Goal: Complete application form

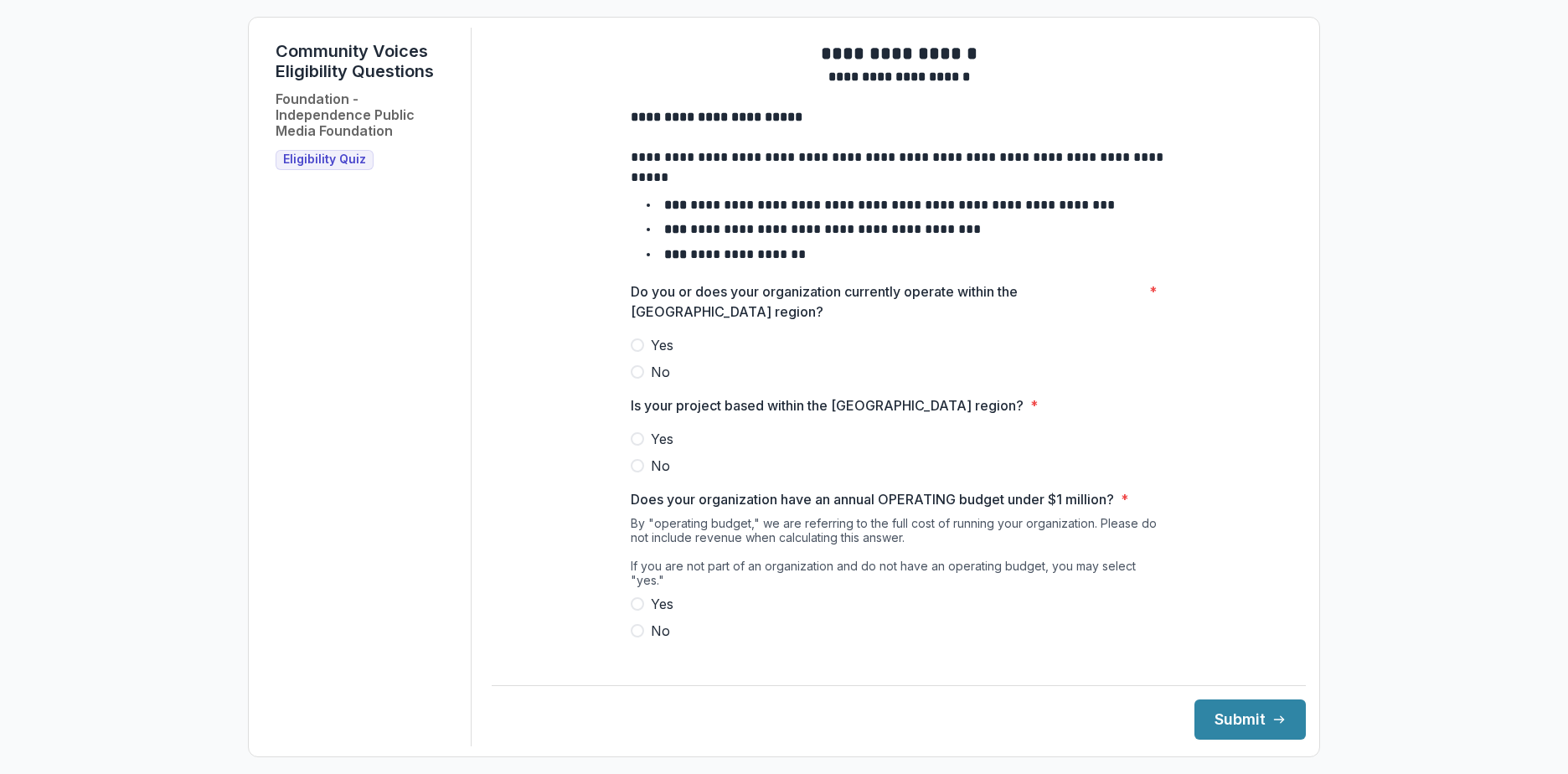
click at [640, 351] on span at bounding box center [637, 345] width 13 height 13
click at [637, 446] on span at bounding box center [637, 439] width 13 height 13
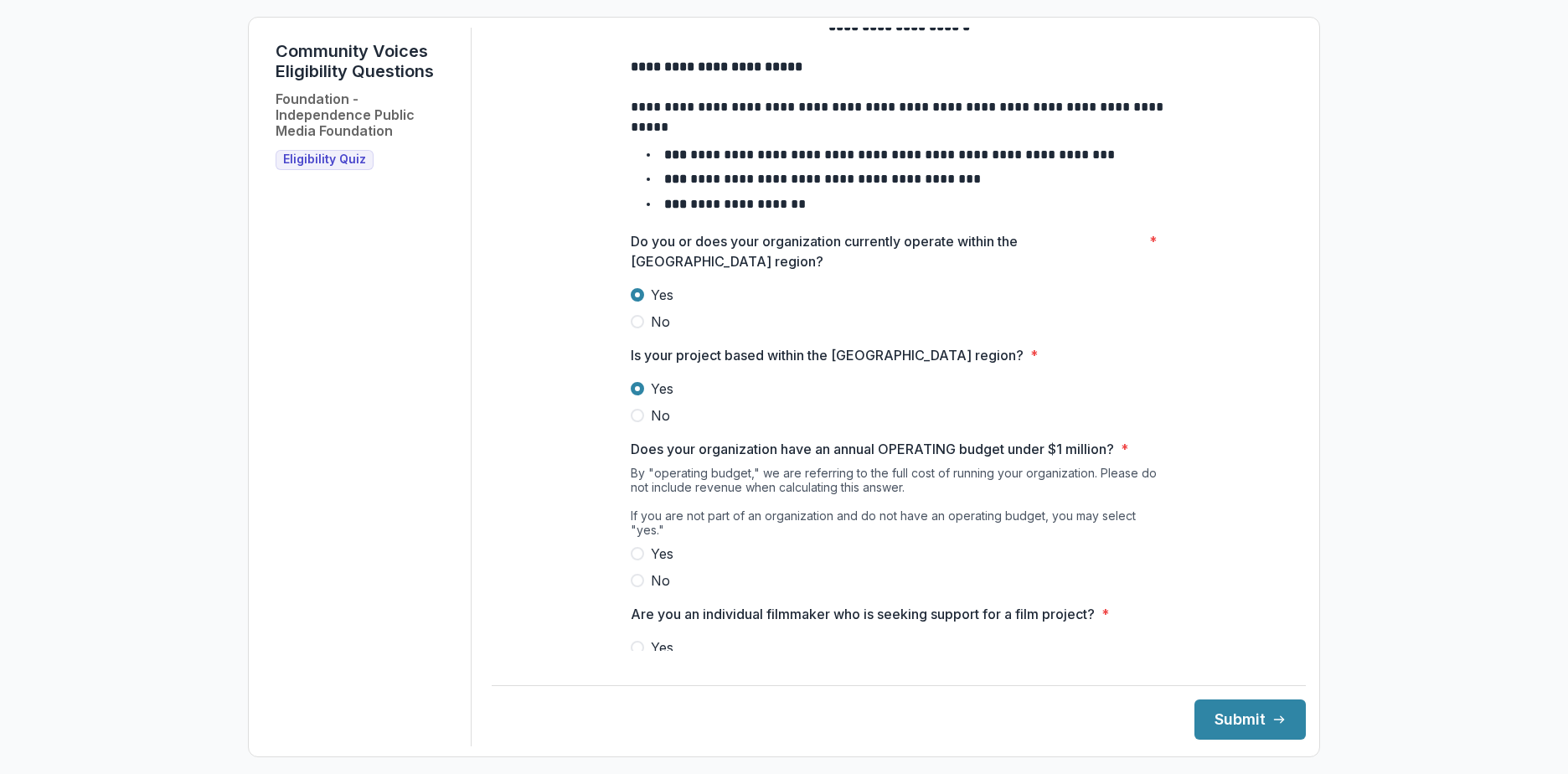
scroll to position [97, 0]
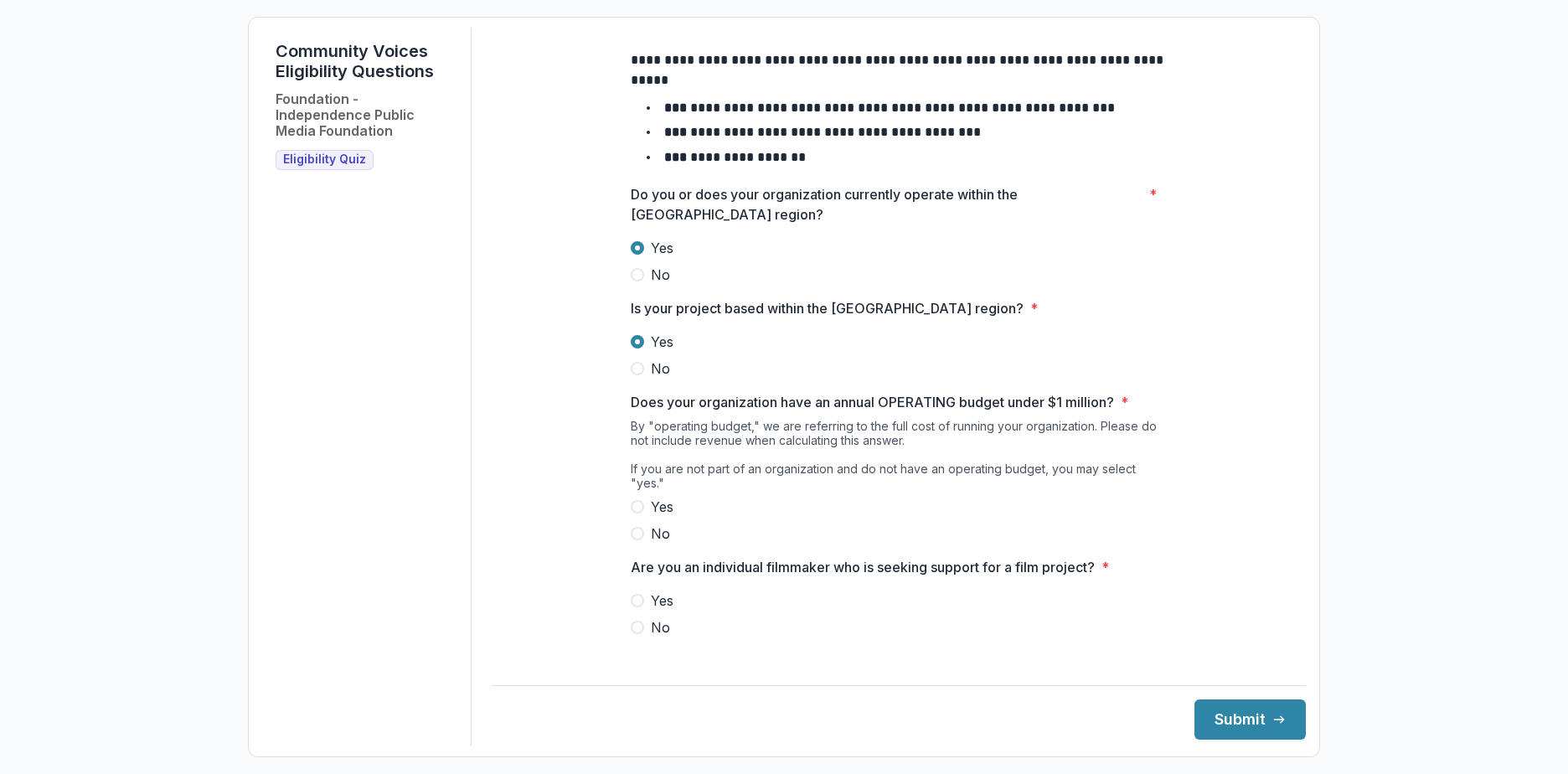
click at [636, 504] on span at bounding box center [637, 506] width 13 height 13
click at [635, 618] on label "No" at bounding box center [898, 627] width 536 height 20
click at [1246, 712] on button "Submit" at bounding box center [1250, 719] width 111 height 40
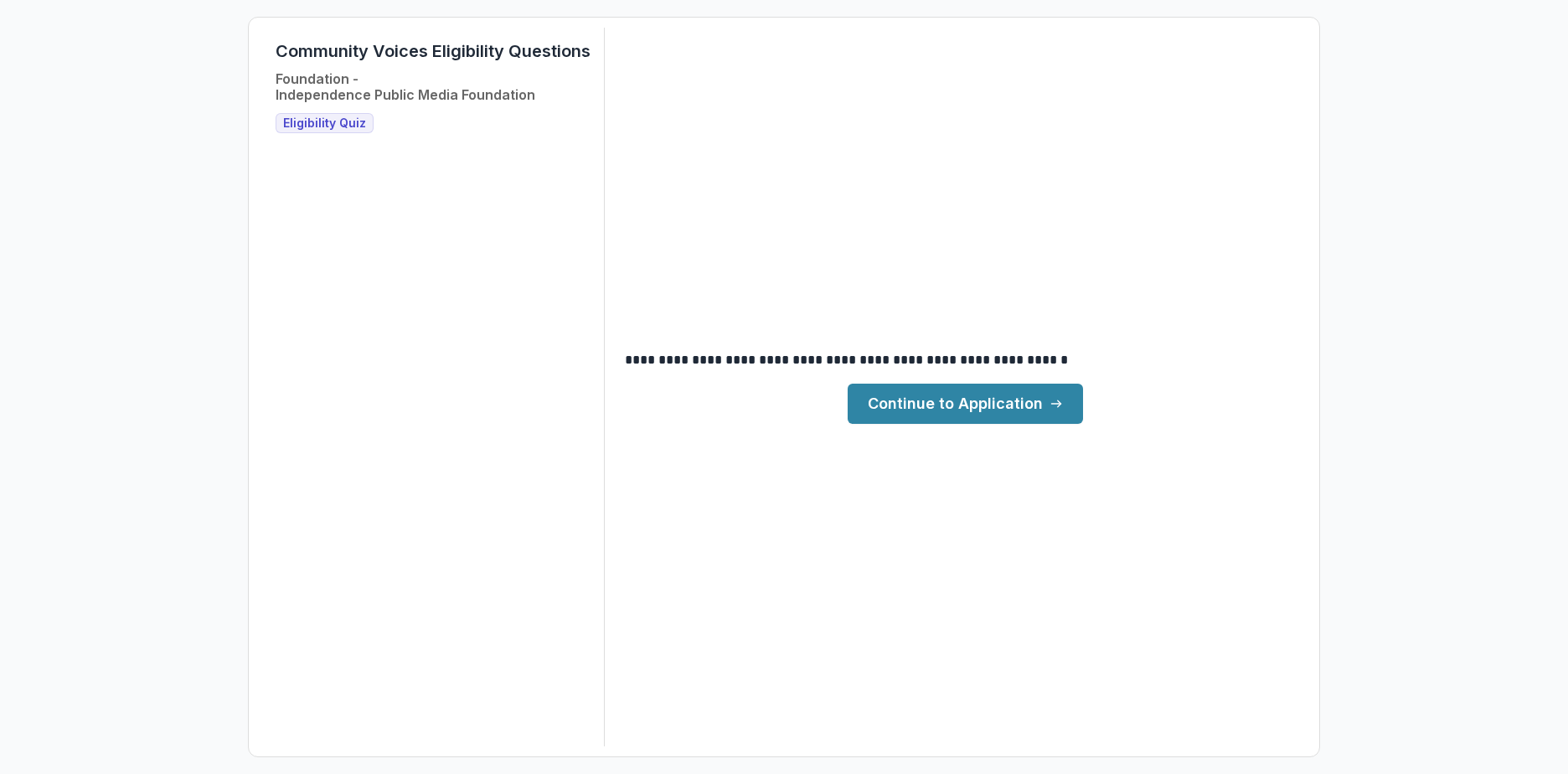
click at [998, 394] on link "Continue to Application" at bounding box center [965, 403] width 235 height 40
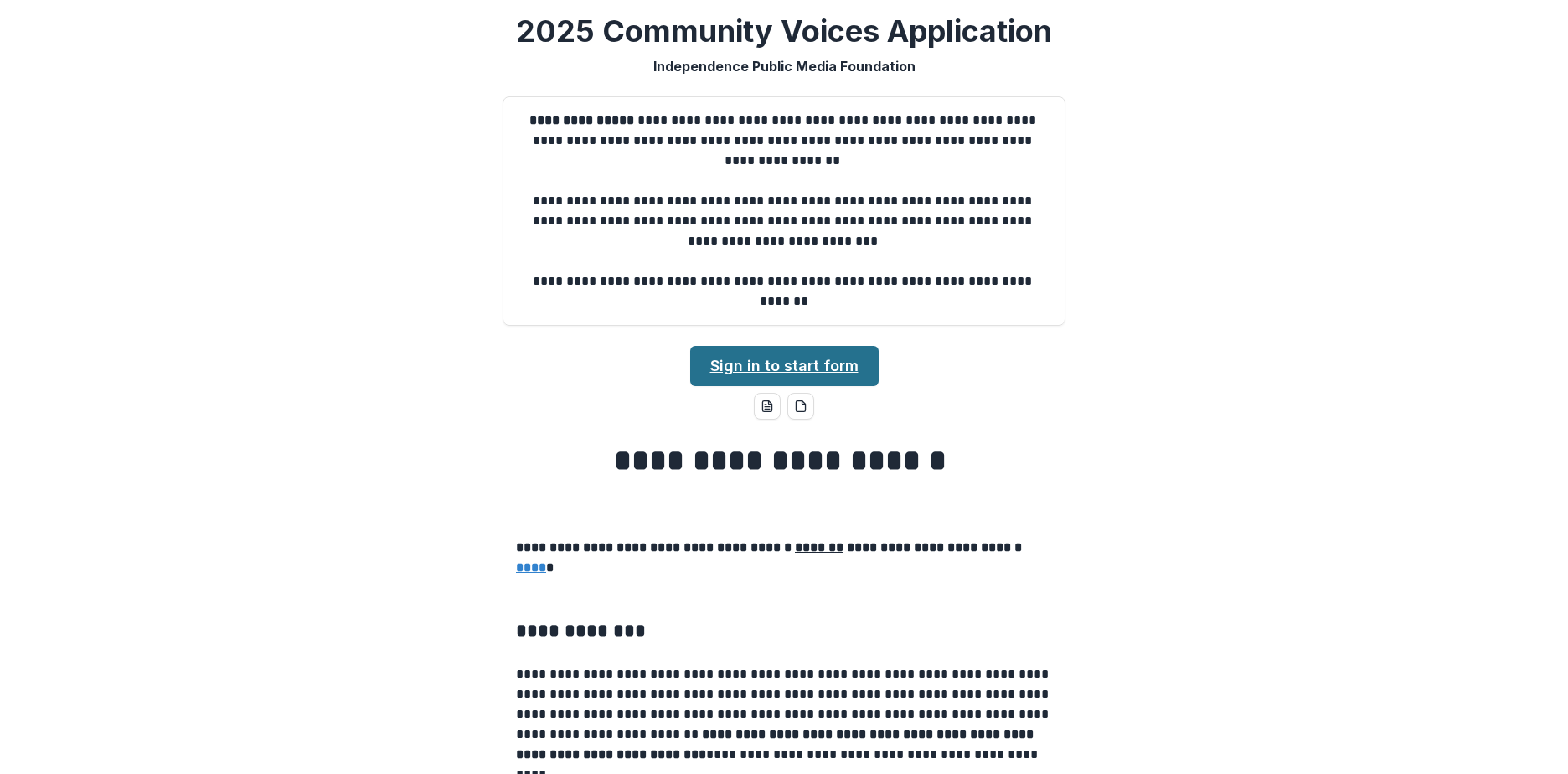
click at [820, 363] on link "Sign in to start form" at bounding box center [784, 366] width 188 height 40
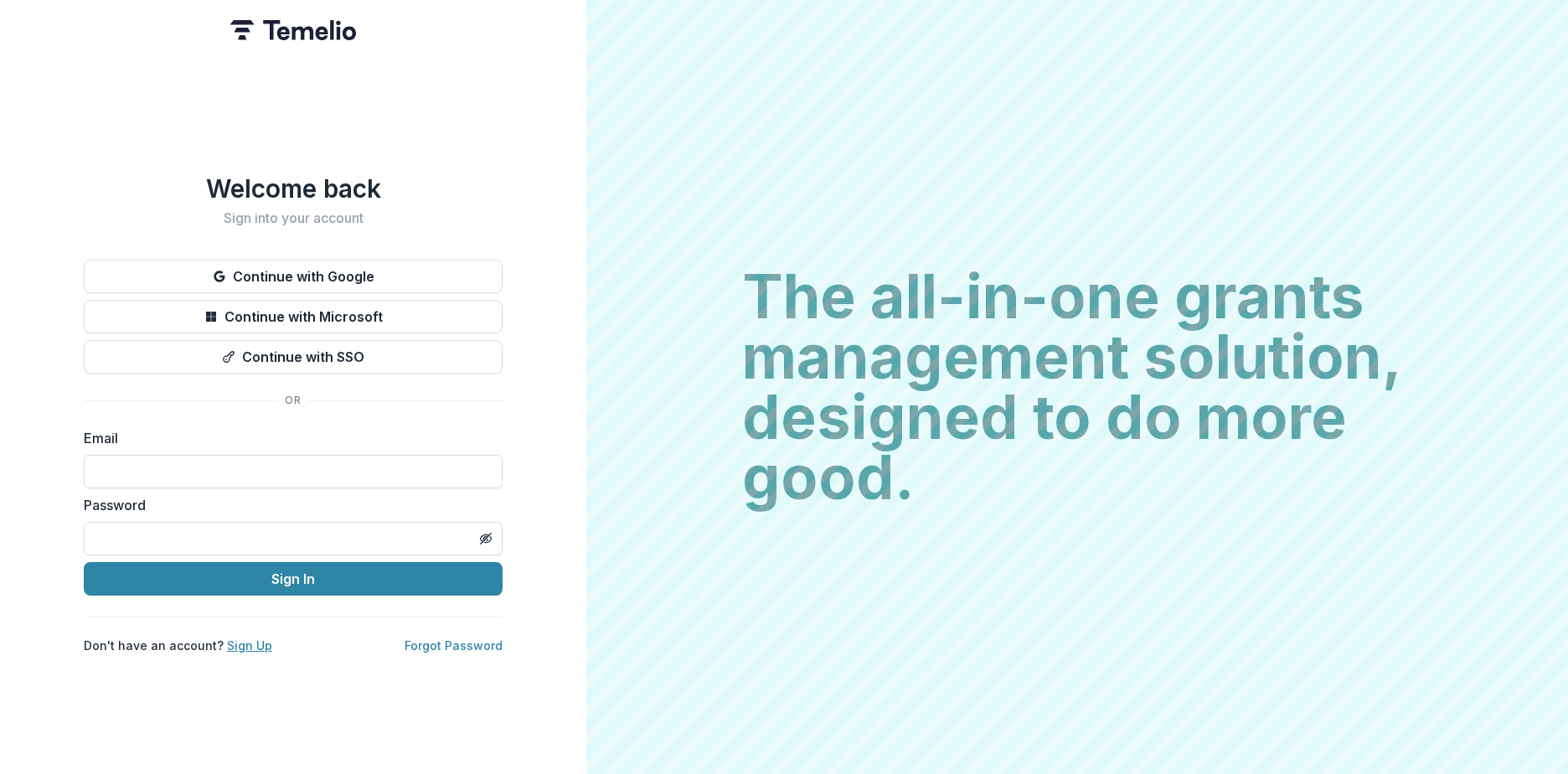
click at [245, 638] on link "Sign Up" at bounding box center [249, 644] width 45 height 14
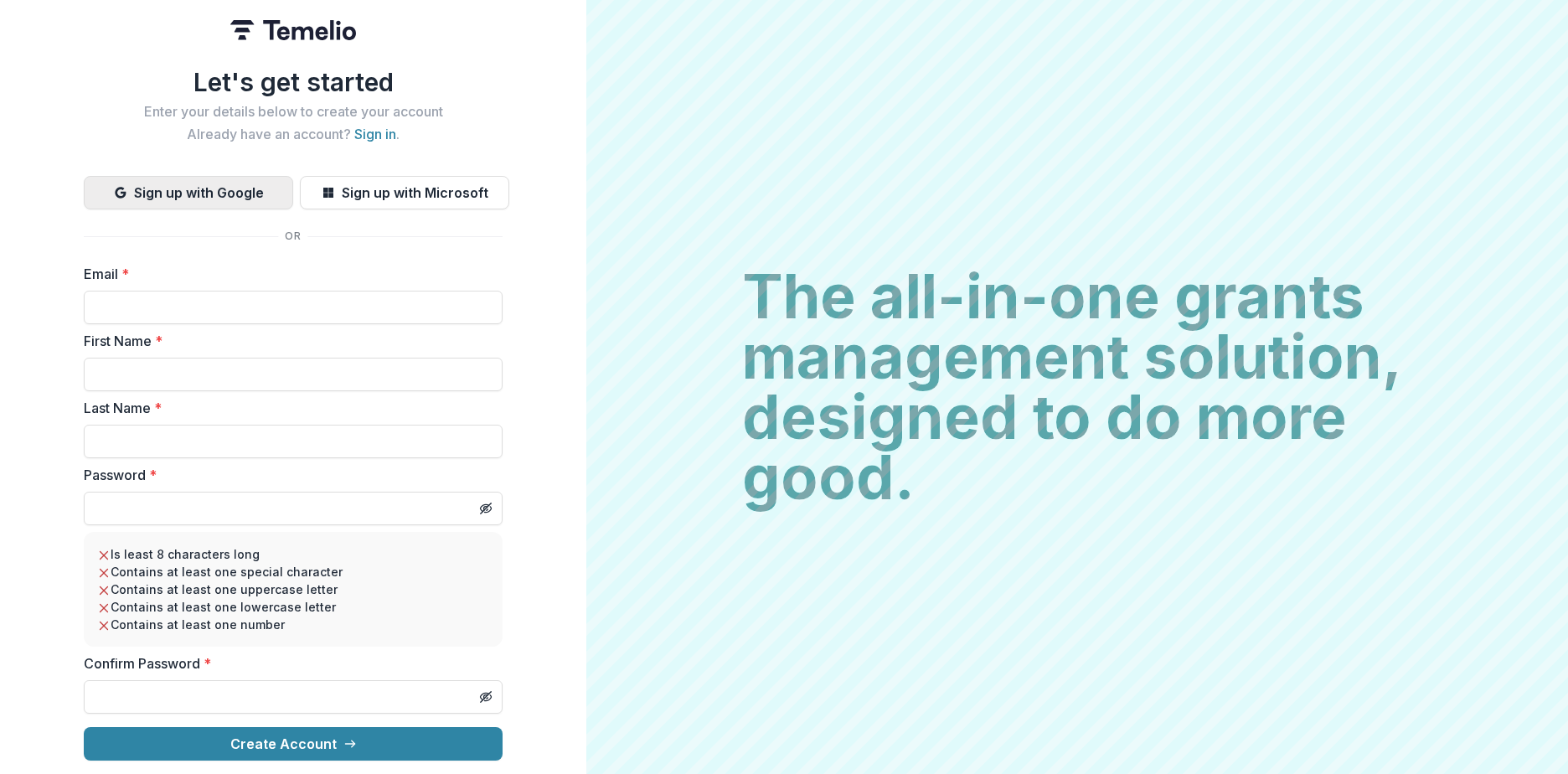
click at [180, 187] on button "Sign up with Google" at bounding box center [188, 192] width 209 height 34
click at [185, 302] on input "Email *" at bounding box center [293, 307] width 419 height 34
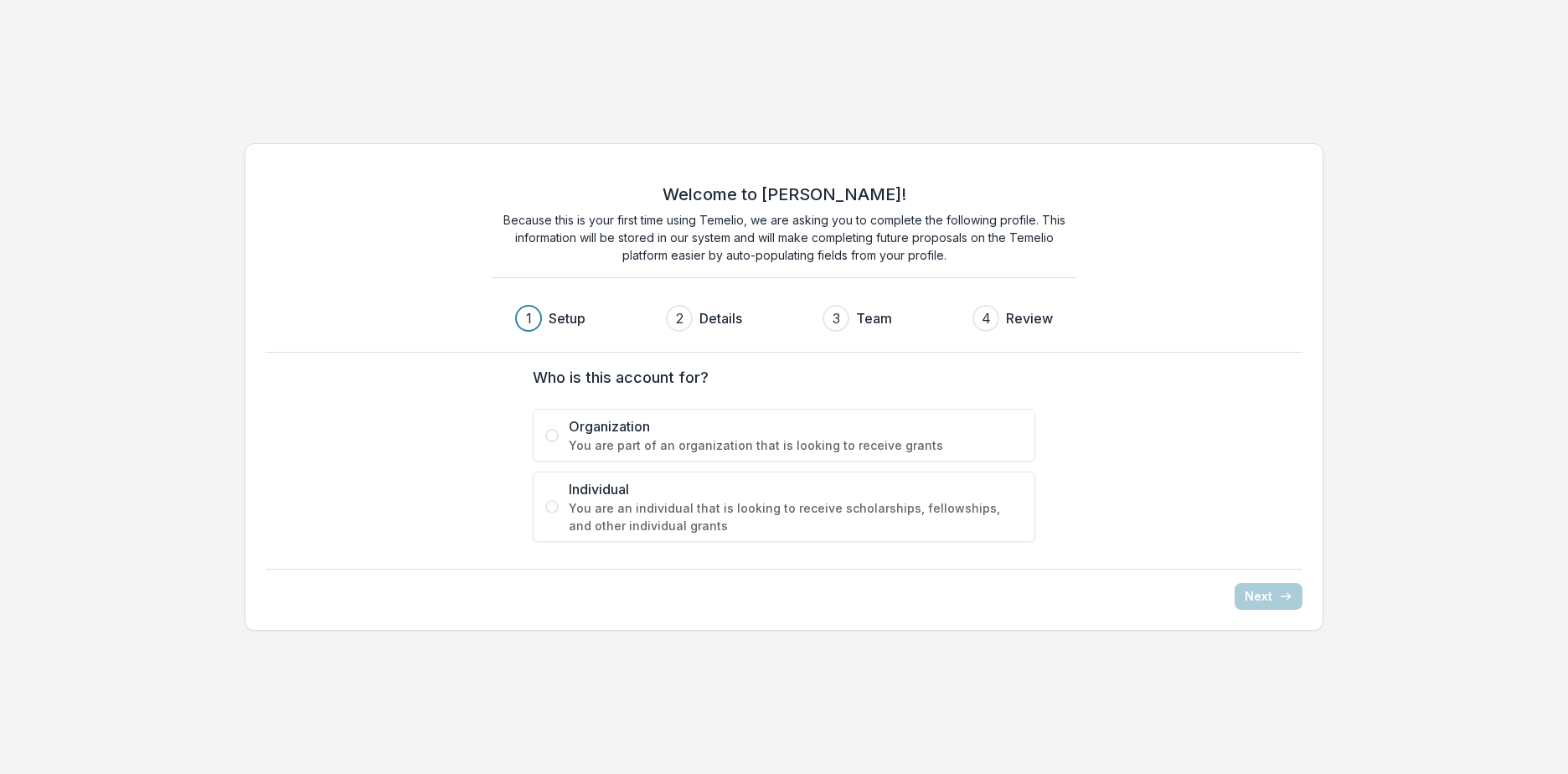
click at [555, 429] on span at bounding box center [552, 435] width 13 height 13
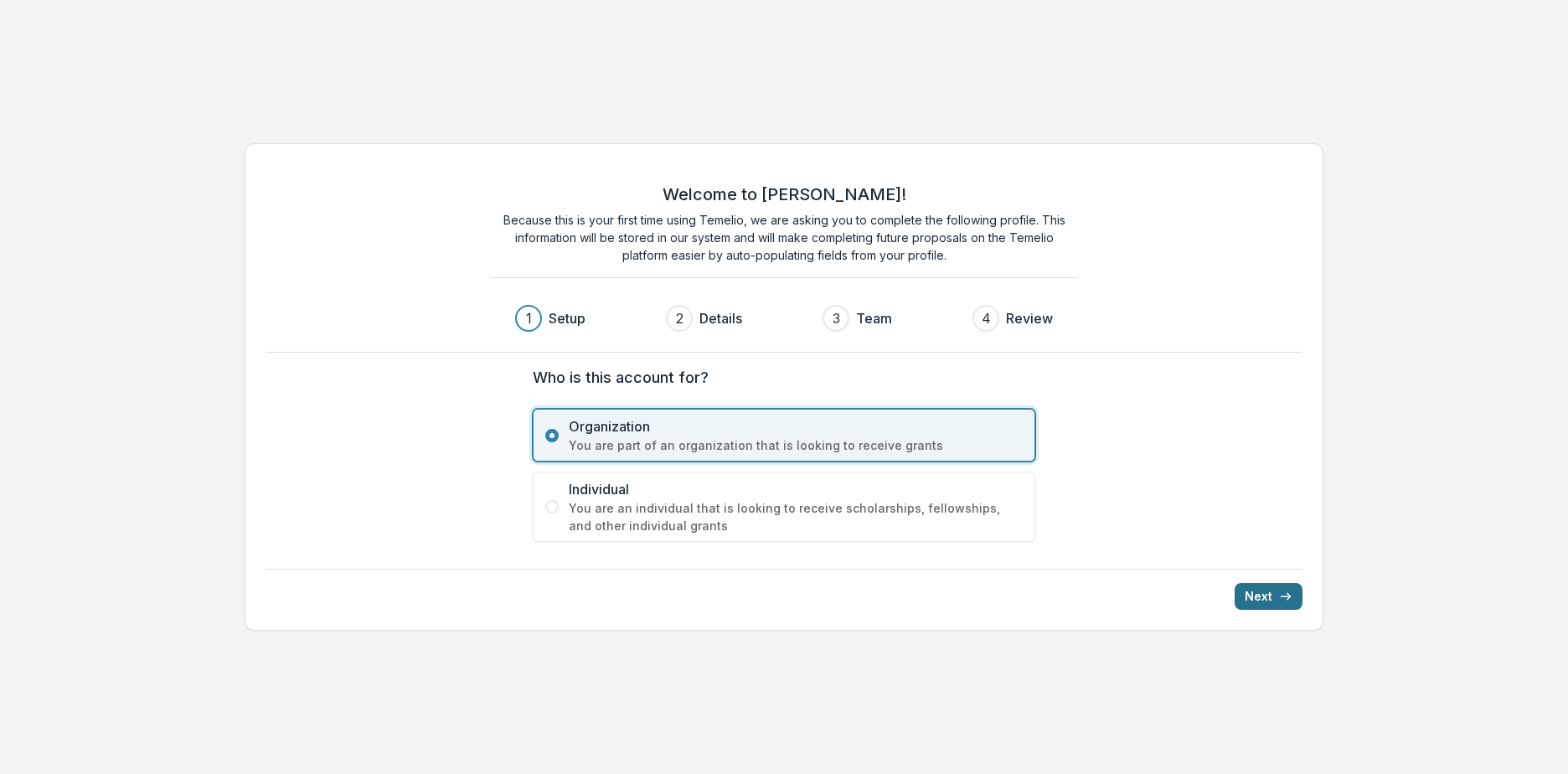
click at [1271, 587] on button "Next" at bounding box center [1268, 596] width 68 height 27
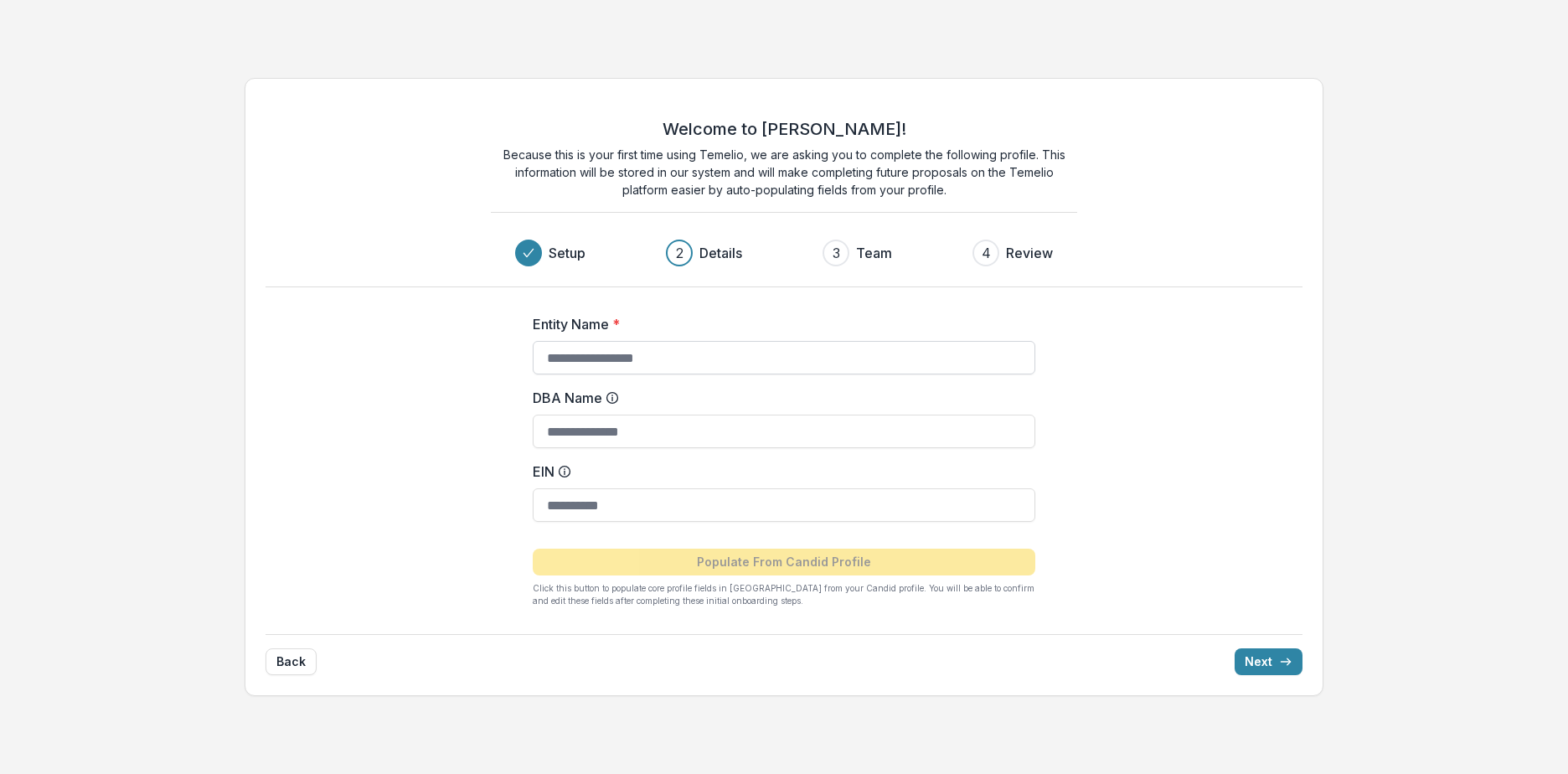
click at [707, 363] on input "Entity Name *" at bounding box center [783, 357] width 502 height 34
type input "**********"
click at [923, 432] on input "DBA Name" at bounding box center [783, 431] width 502 height 34
type input "*"
click at [840, 508] on input "EIN" at bounding box center [783, 504] width 502 height 34
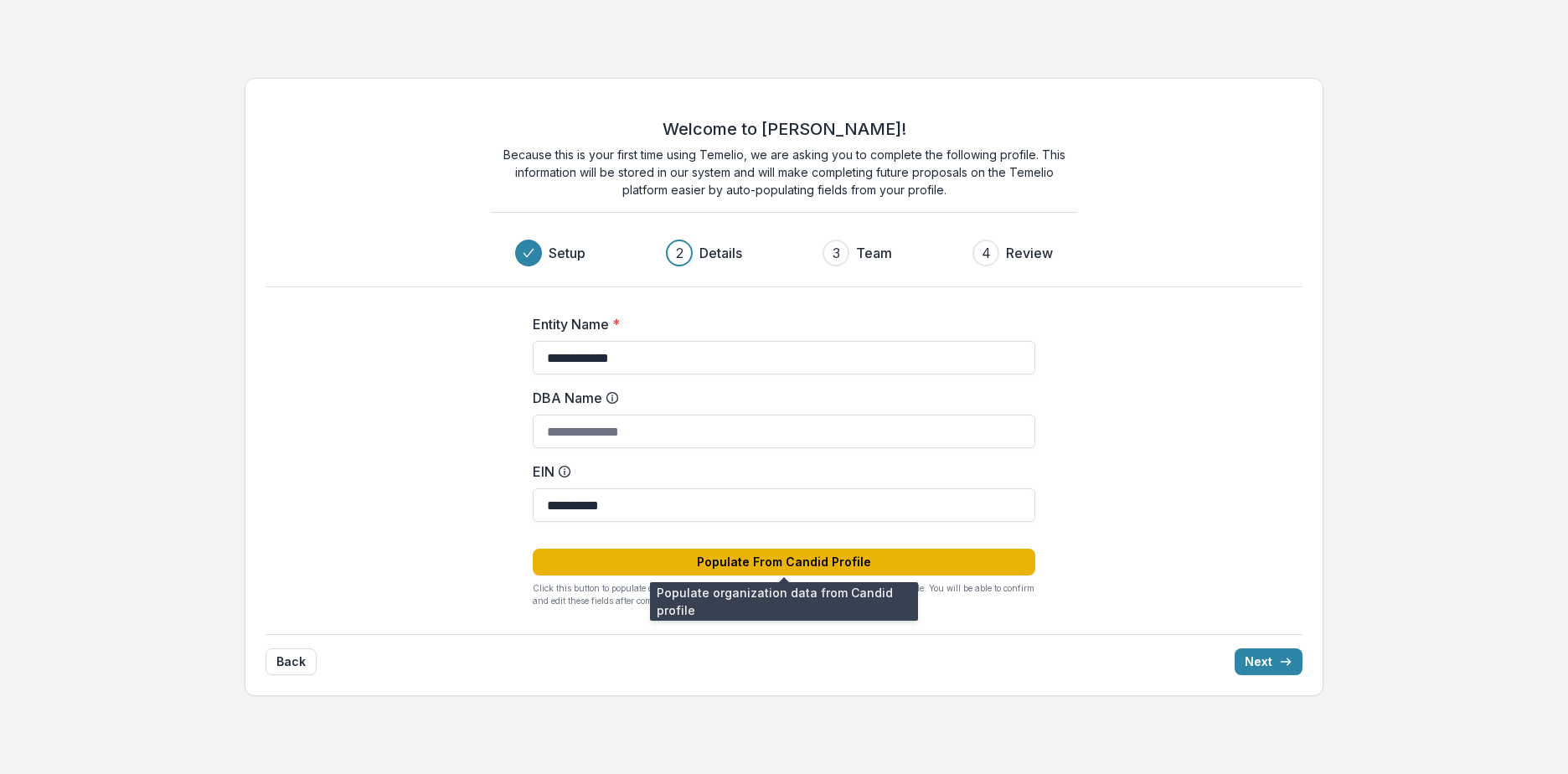
type input "**********"
click at [821, 551] on button "Populate From Candid Profile" at bounding box center [783, 562] width 502 height 27
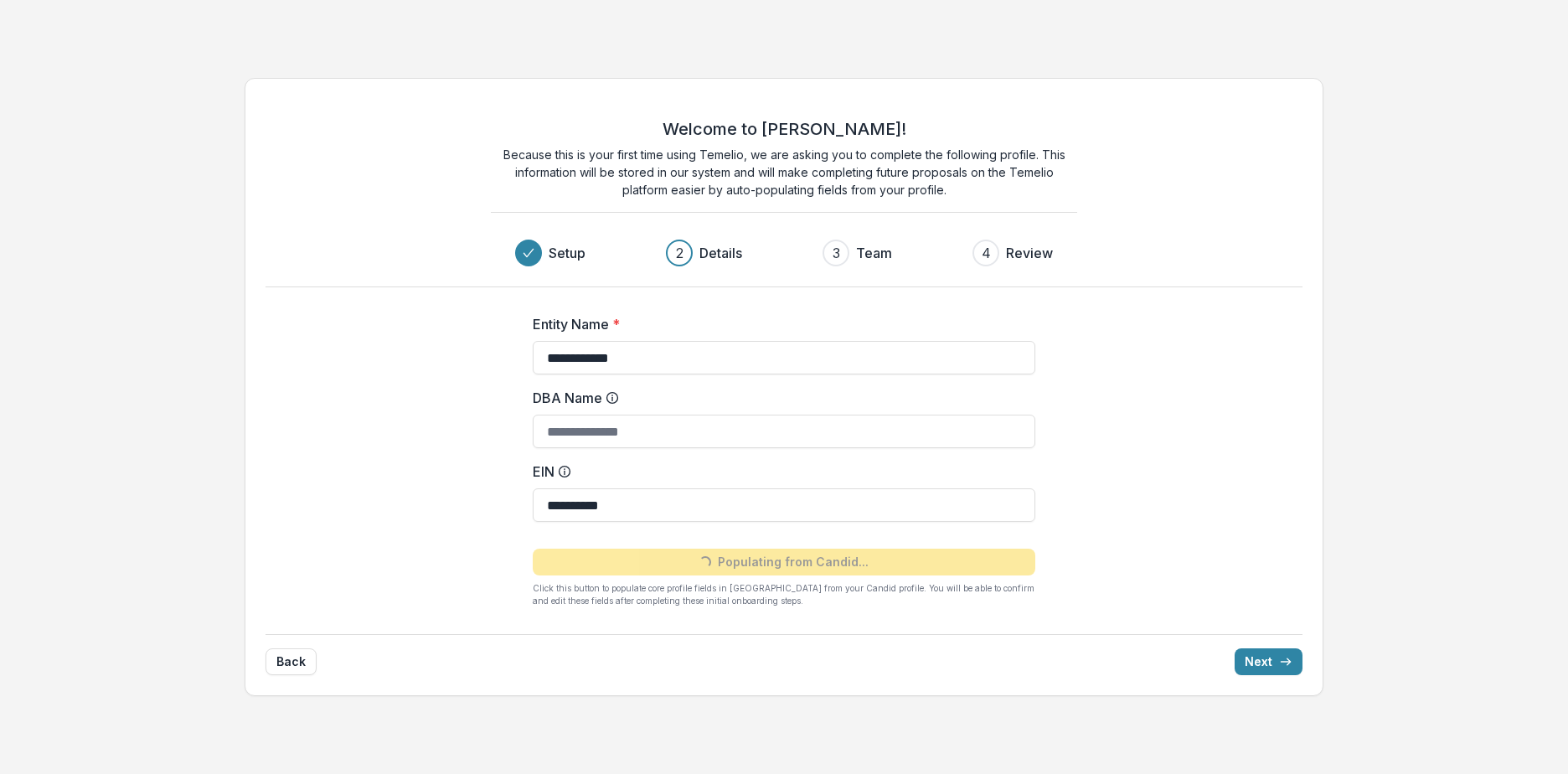
type input "**********"
click at [1273, 659] on button "Next" at bounding box center [1268, 662] width 68 height 27
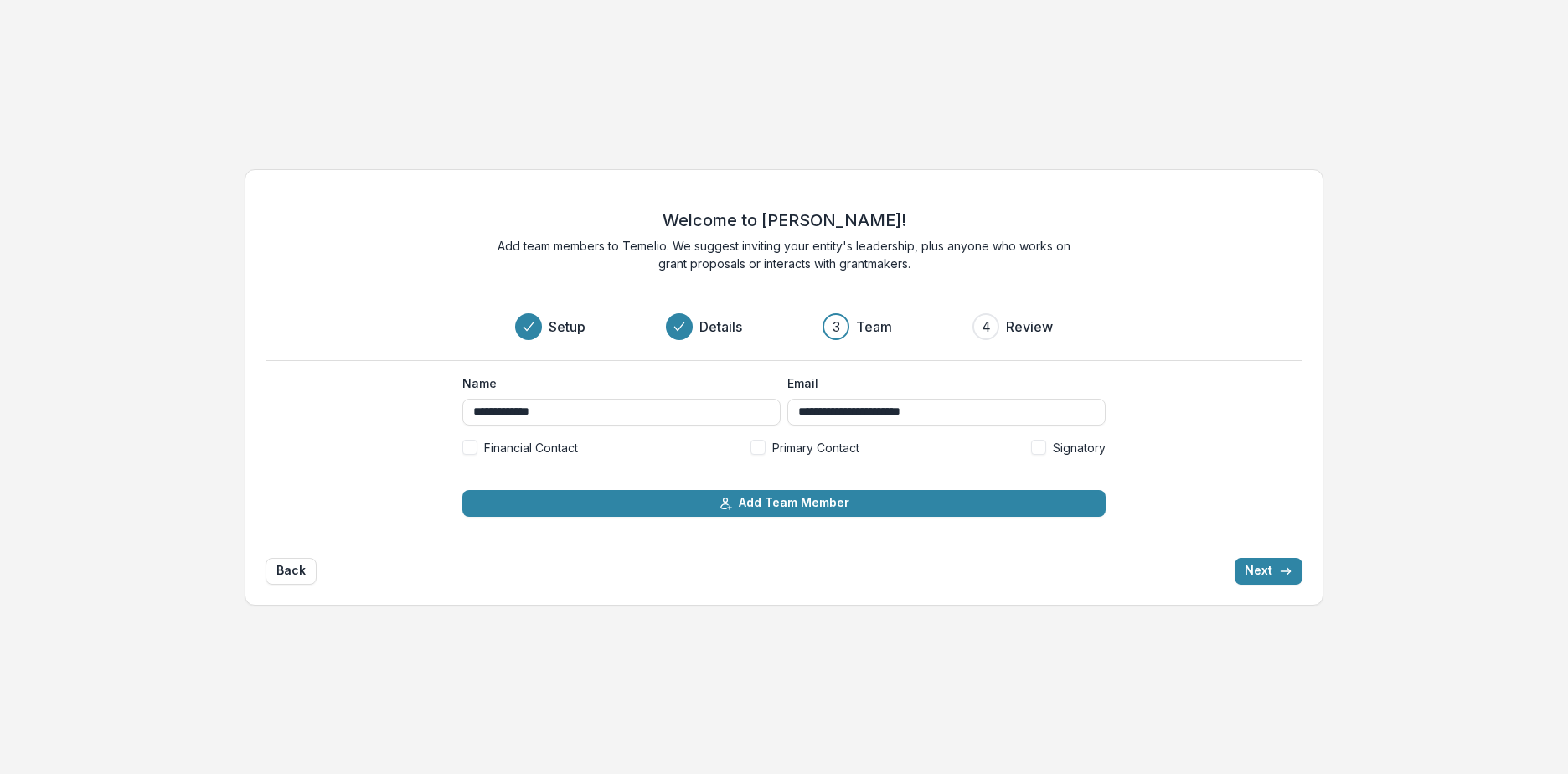
click at [758, 444] on span at bounding box center [758, 447] width 15 height 15
click at [1281, 565] on icon "submit" at bounding box center [1286, 571] width 13 height 13
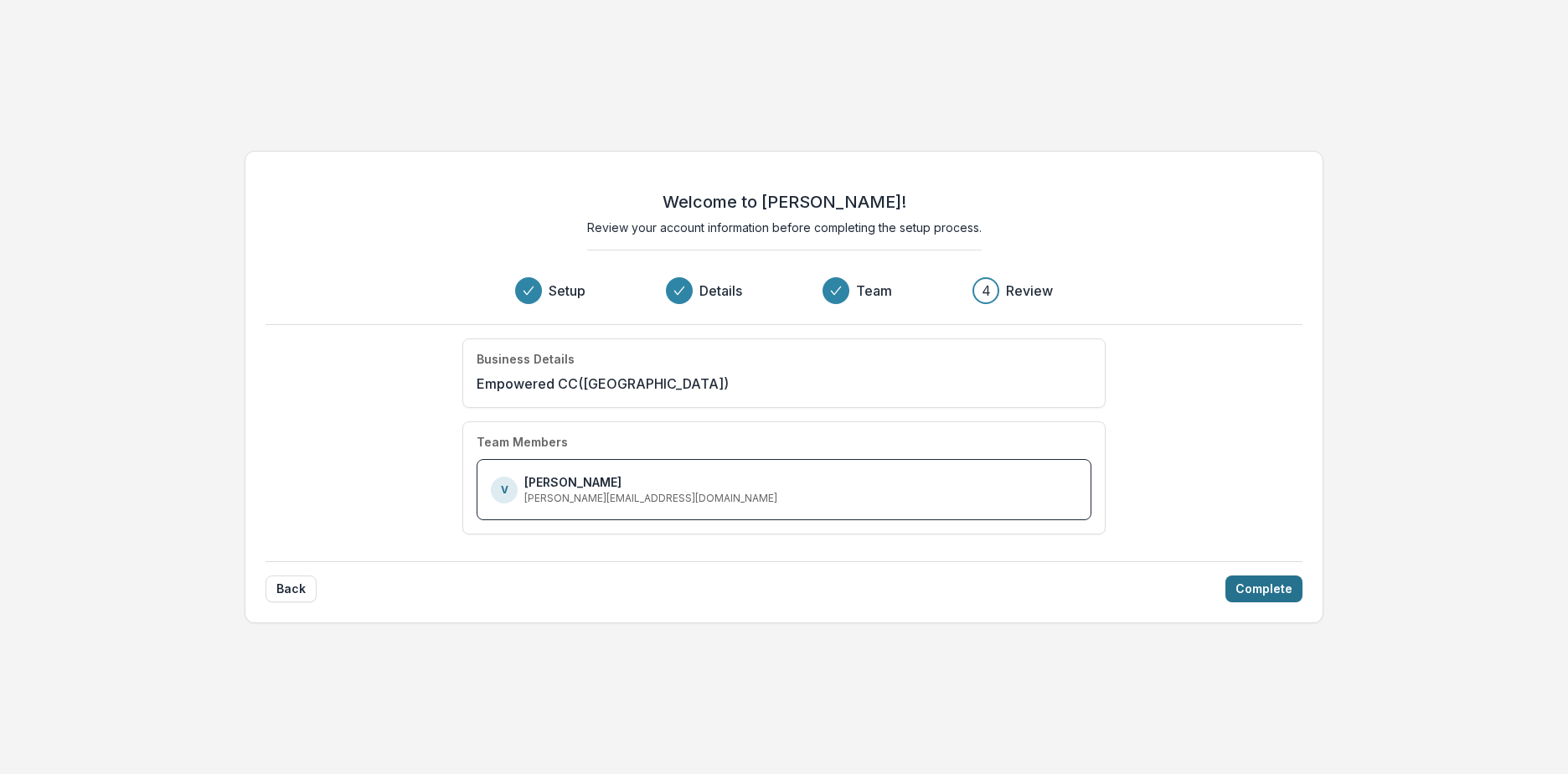
click at [1287, 582] on button "Complete" at bounding box center [1263, 589] width 77 height 27
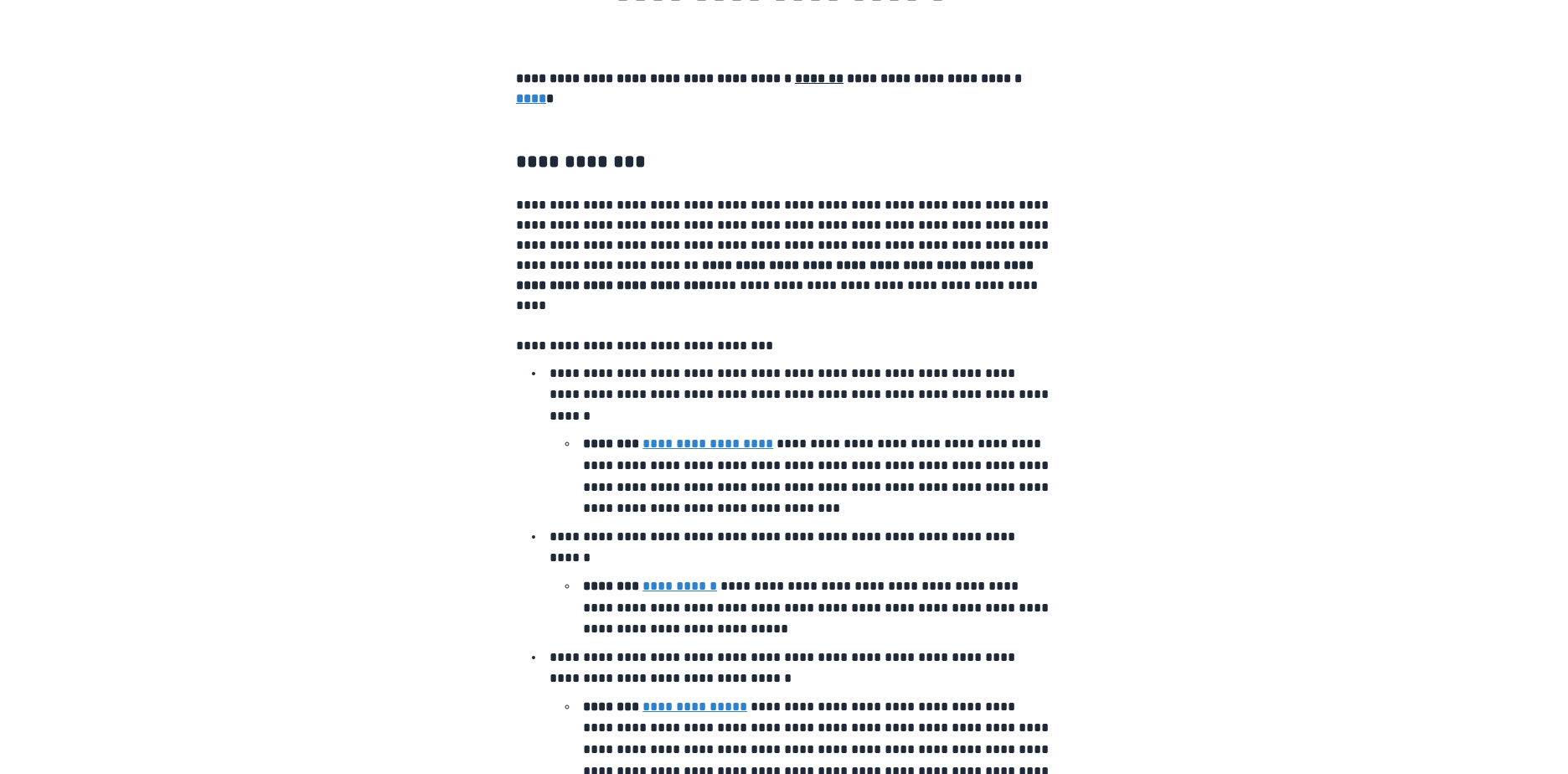
scroll to position [167, 0]
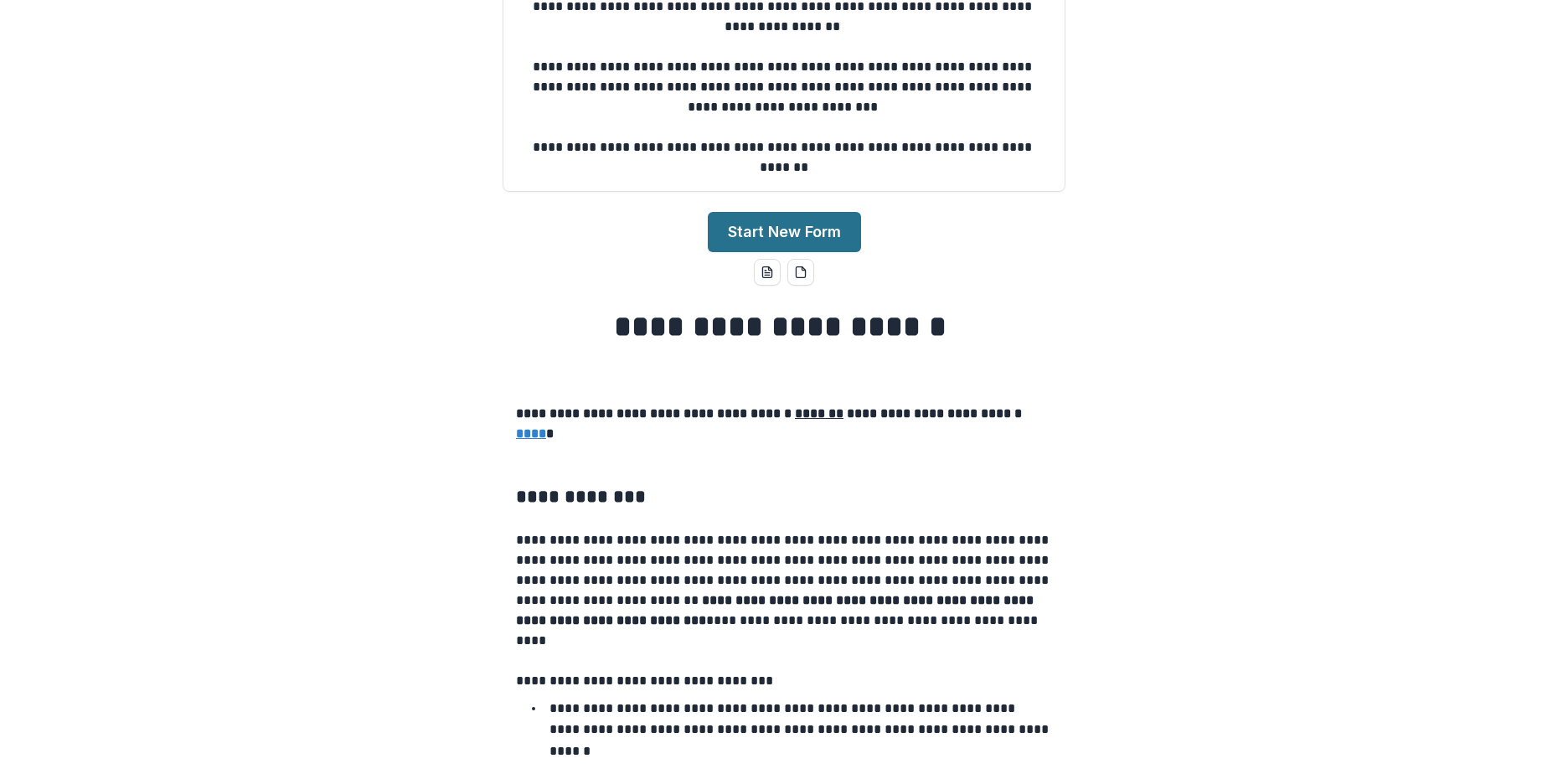
click at [799, 230] on button "Start New Form" at bounding box center [785, 232] width 154 height 40
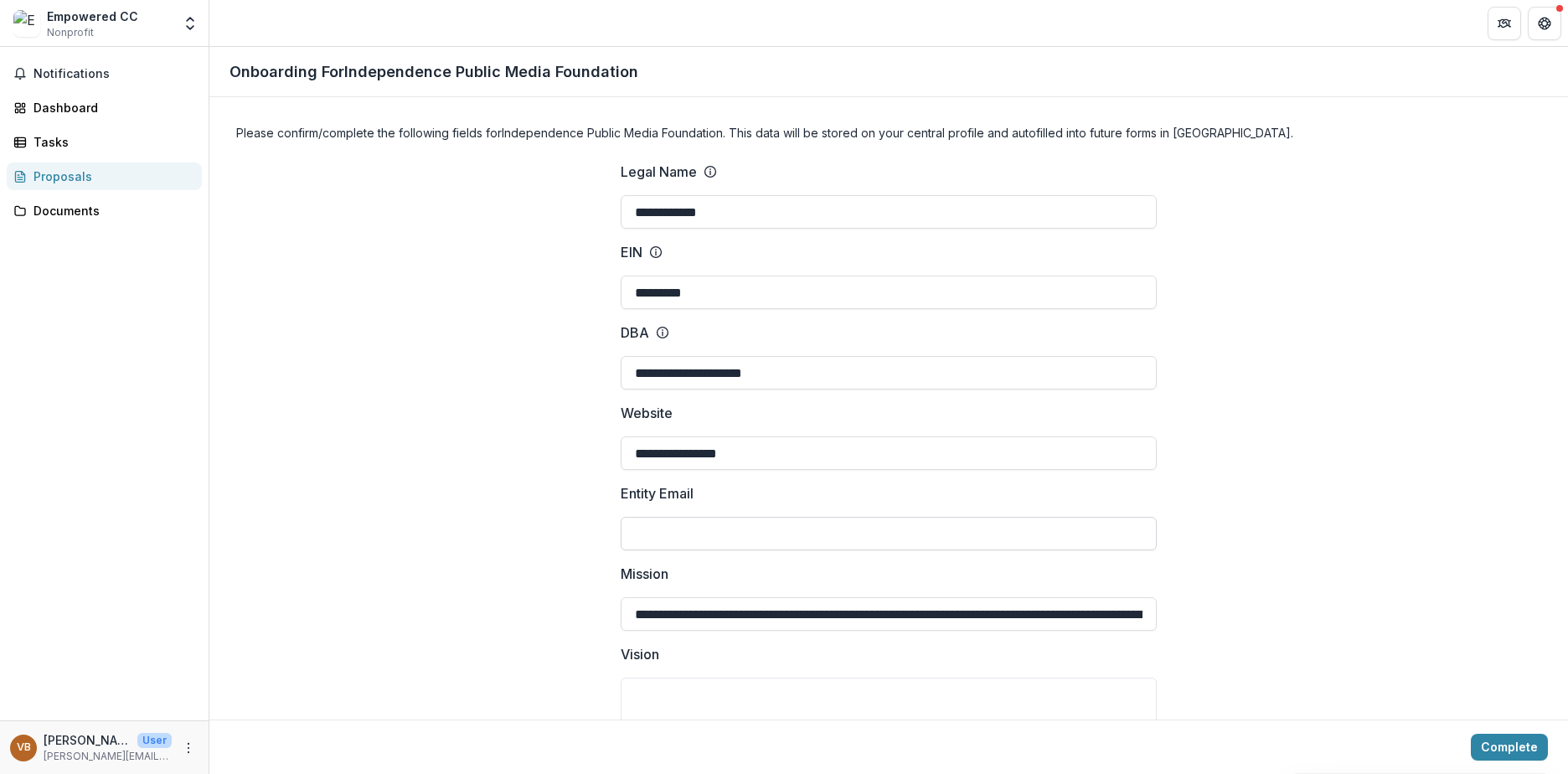
click at [711, 531] on input "Entity Email" at bounding box center [889, 533] width 536 height 34
type input "*"
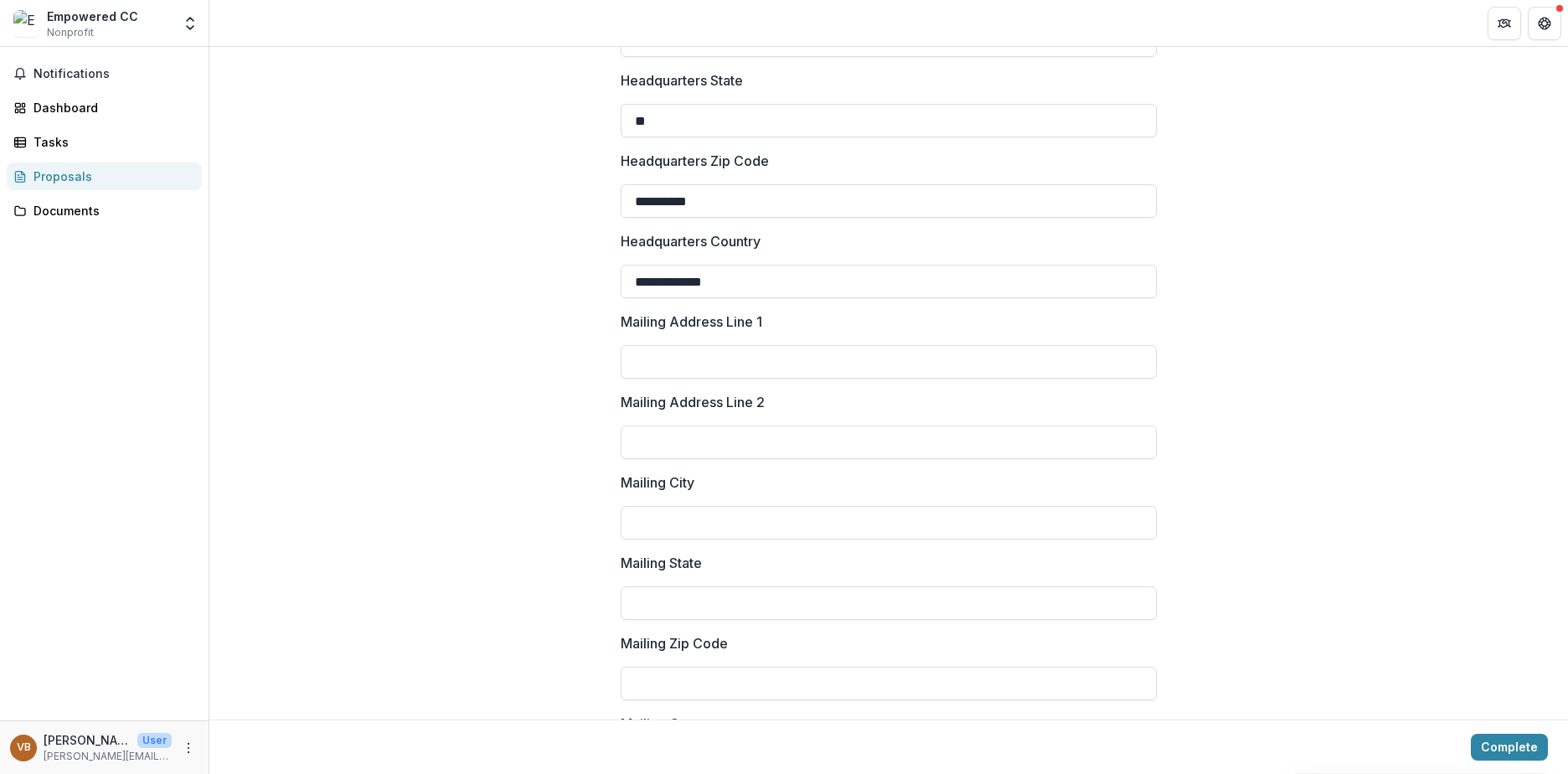
scroll to position [1590, 0]
type input "**********"
click at [671, 291] on input "Mailing Address Line 1" at bounding box center [889, 283] width 536 height 34
type input "*"
type input "**********"
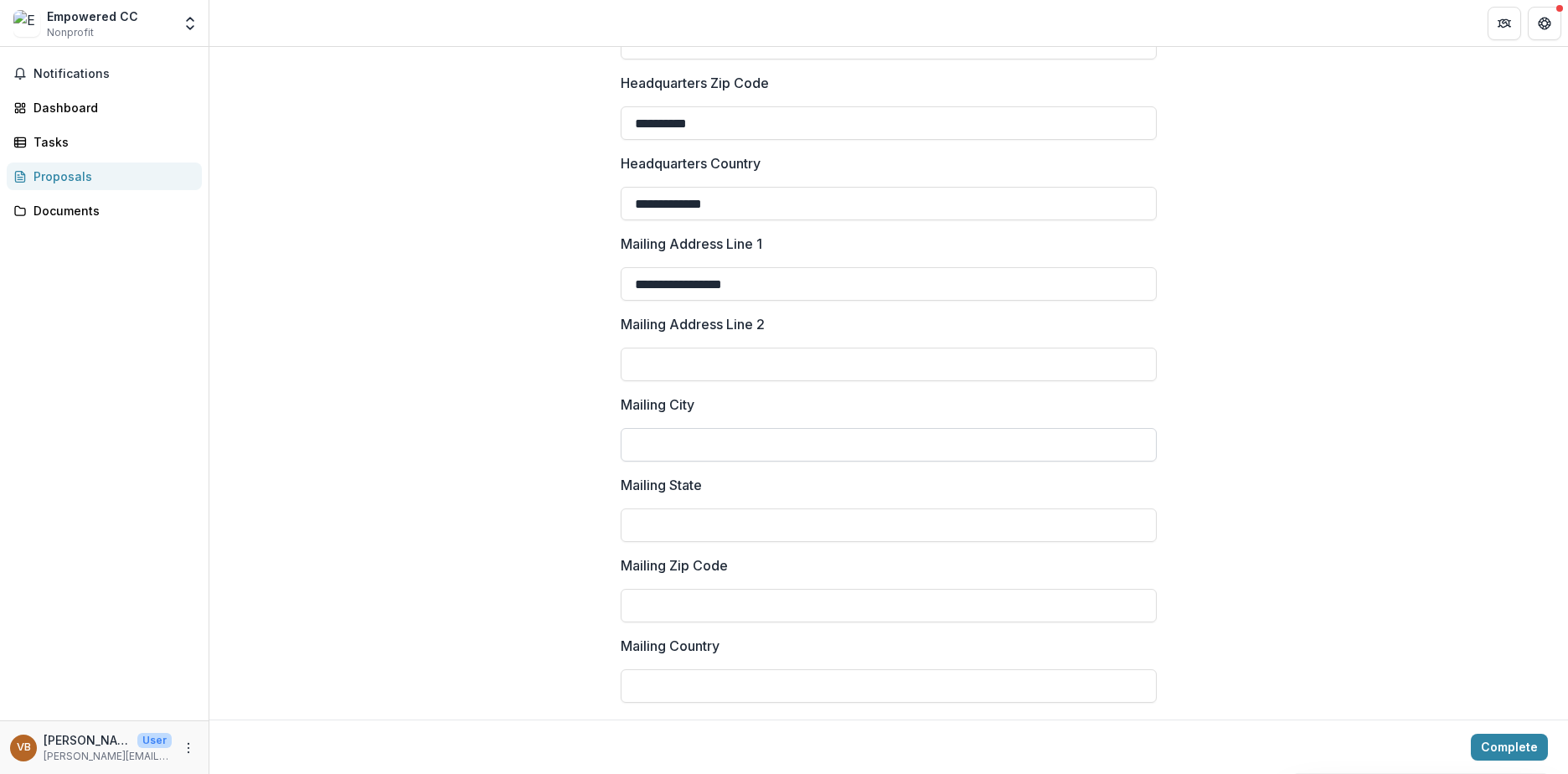
click at [688, 445] on input "Mailing City" at bounding box center [889, 444] width 536 height 34
type input "**********"
click at [755, 526] on input "Mailing State" at bounding box center [889, 524] width 536 height 34
type input "**********"
click at [778, 606] on input "Mailing Zip Code" at bounding box center [889, 605] width 536 height 34
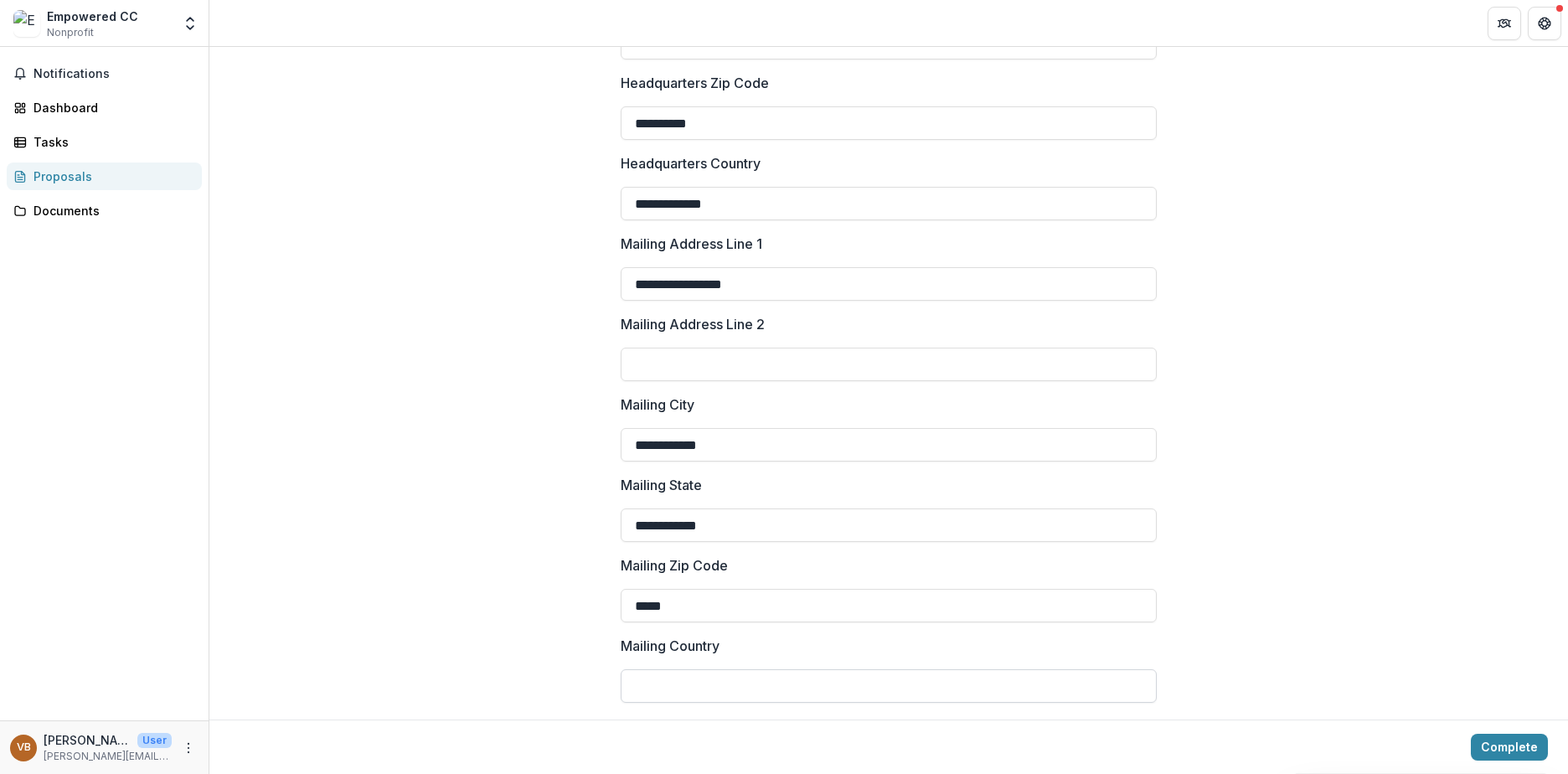
type input "*****"
click at [786, 688] on input "Mailing Country" at bounding box center [889, 686] width 536 height 34
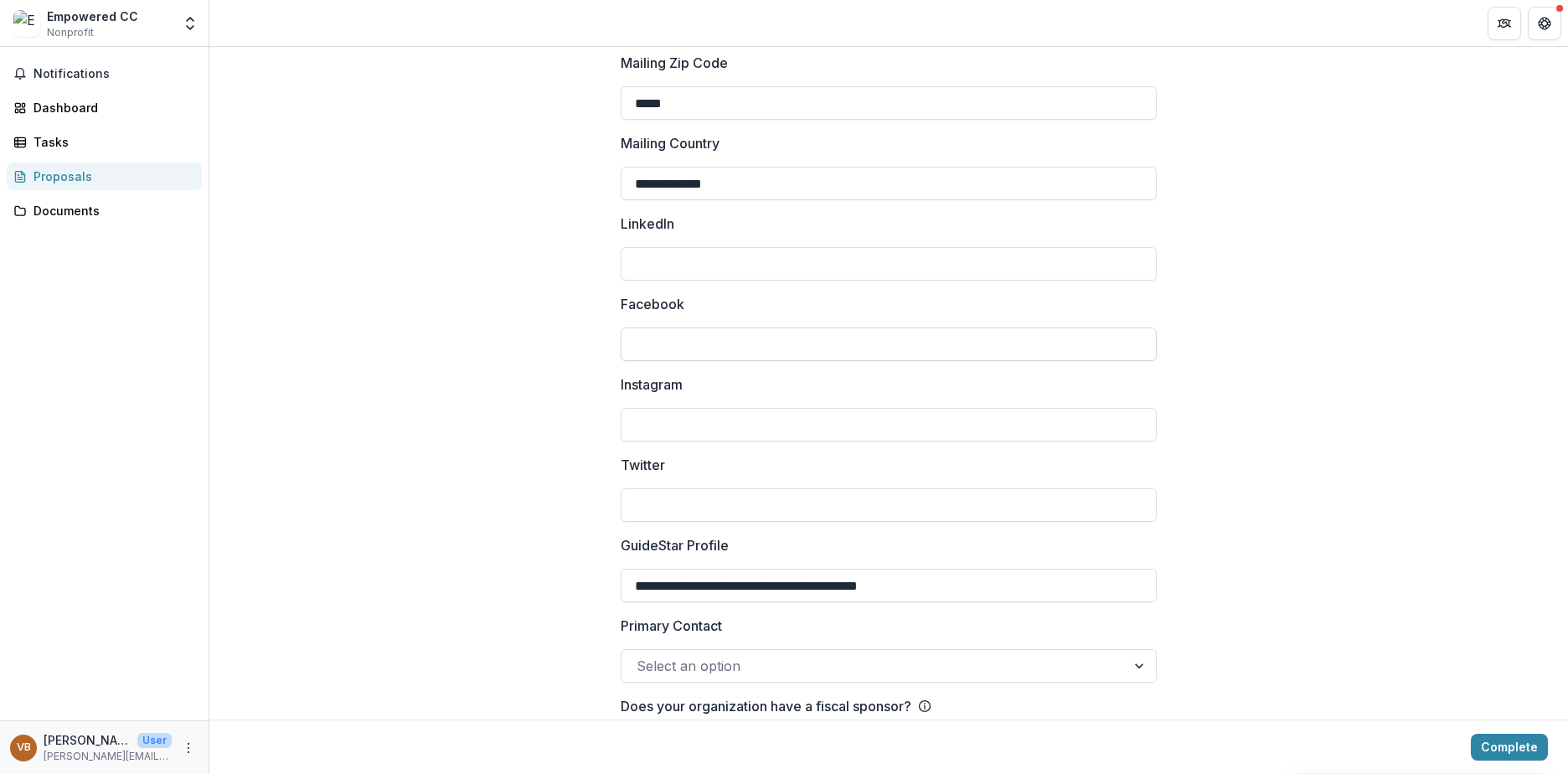
scroll to position [2164, 0]
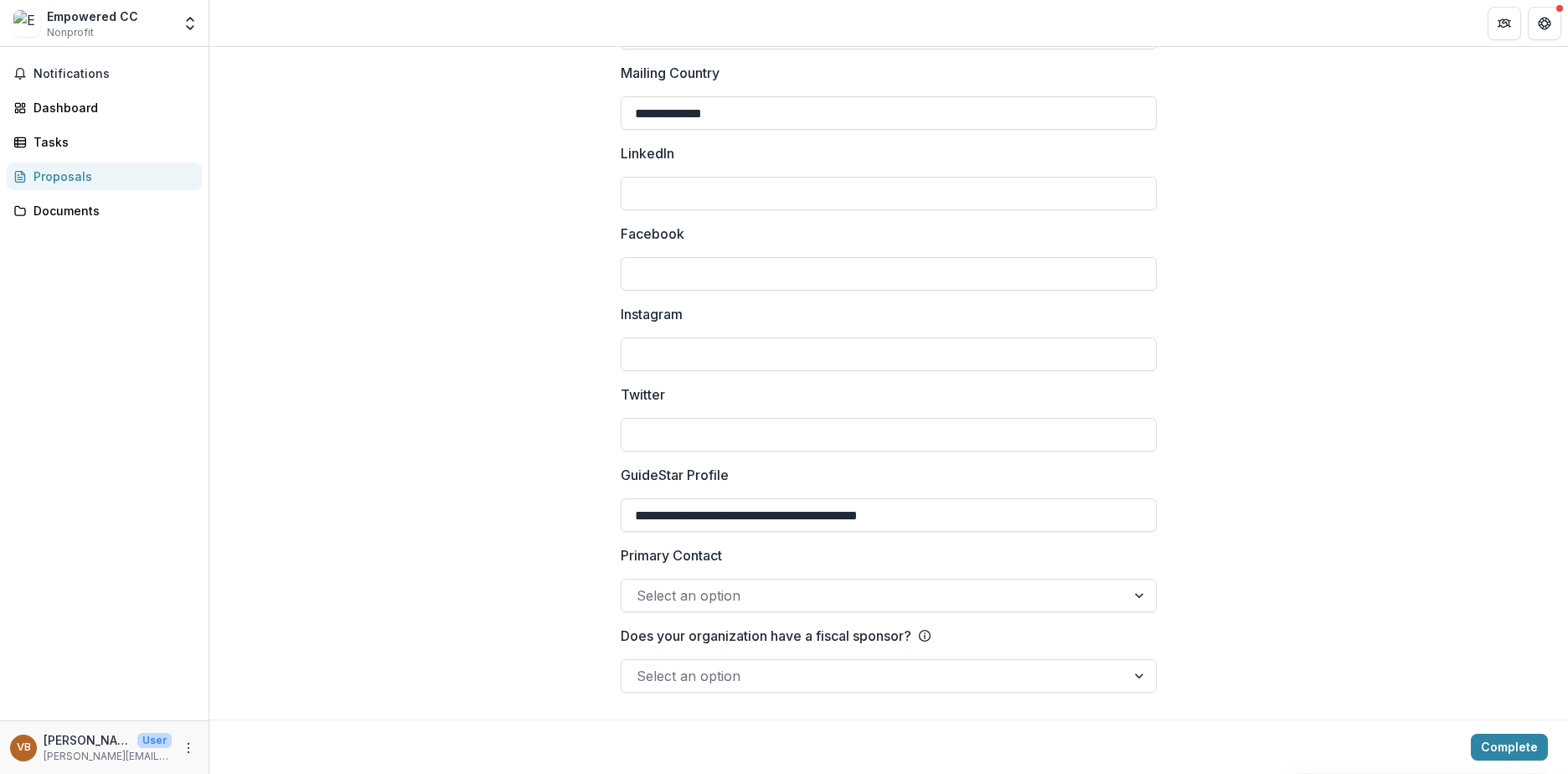
type input "**********"
click at [704, 182] on input "LinkedIn" at bounding box center [889, 193] width 536 height 34
click at [706, 189] on input "LinkedIn" at bounding box center [889, 193] width 536 height 34
click at [701, 281] on input "Facebook" at bounding box center [889, 274] width 536 height 34
